Goal: Find specific page/section: Find specific page/section

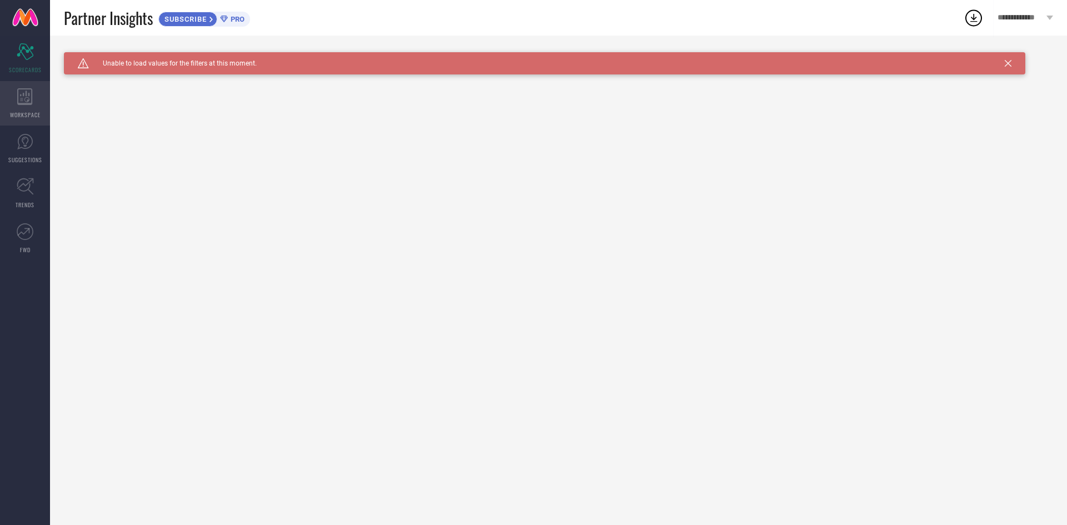
click at [28, 102] on icon at bounding box center [25, 96] width 16 height 17
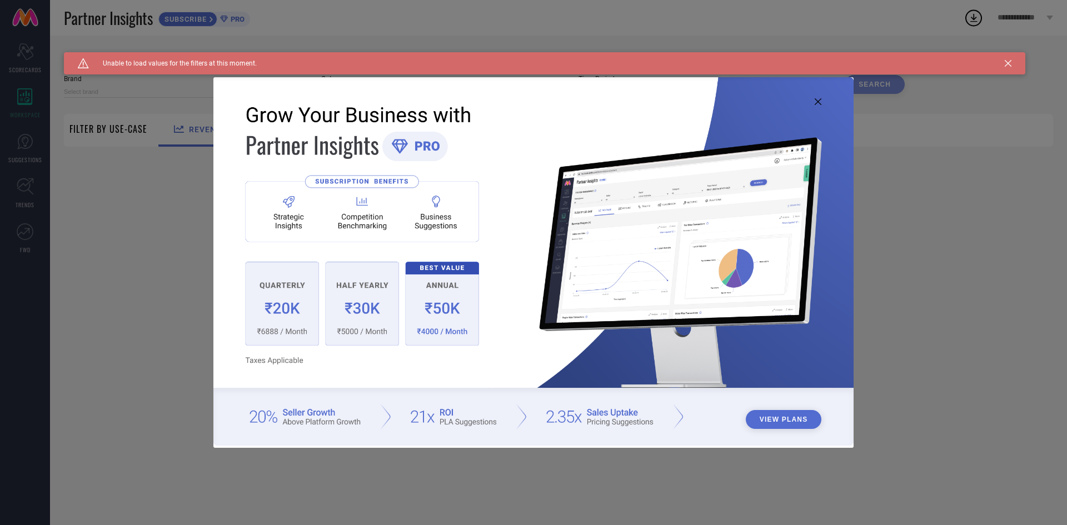
type input "1 STOP FASHION"
type input "All"
click at [818, 101] on icon at bounding box center [818, 101] width 7 height 7
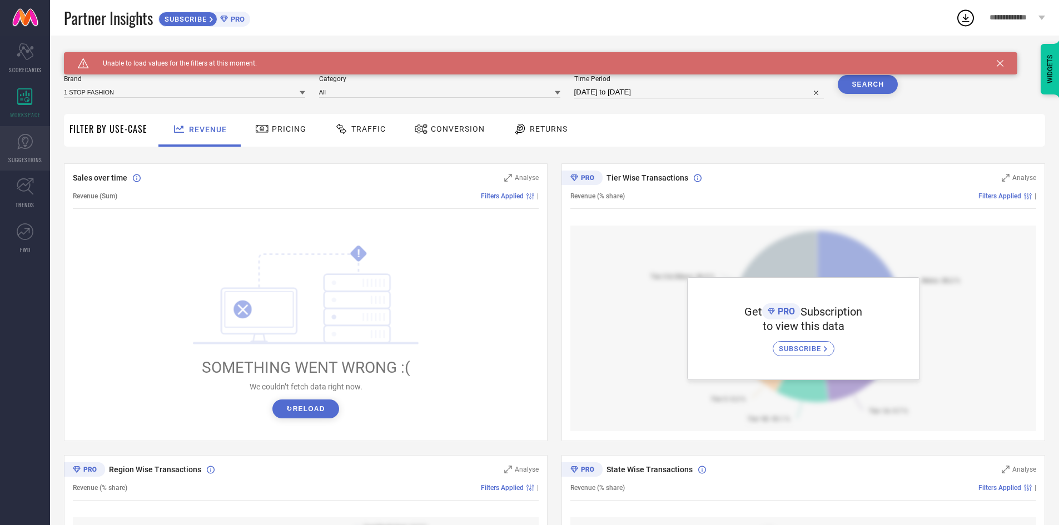
click at [17, 137] on icon at bounding box center [25, 141] width 17 height 17
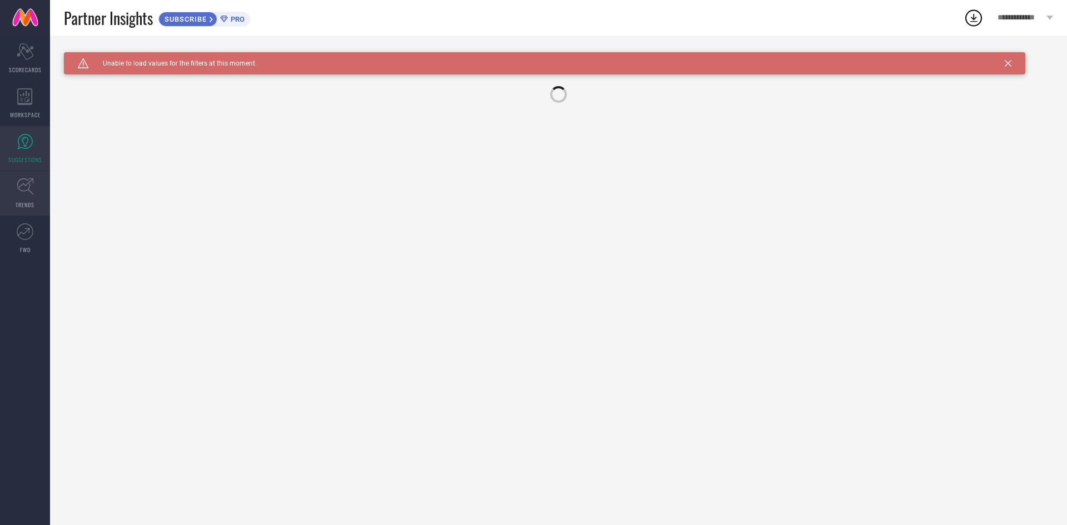
click at [19, 191] on icon at bounding box center [25, 186] width 17 height 17
drag, startPoint x: 2, startPoint y: 263, endPoint x: 7, endPoint y: 255, distance: 9.3
click at [4, 262] on nav "Scorecard SCORECARDS WORKSPACE SUGGESTIONS TRENDS FWD" at bounding box center [25, 298] width 50 height 525
